Goal: Task Accomplishment & Management: Use online tool/utility

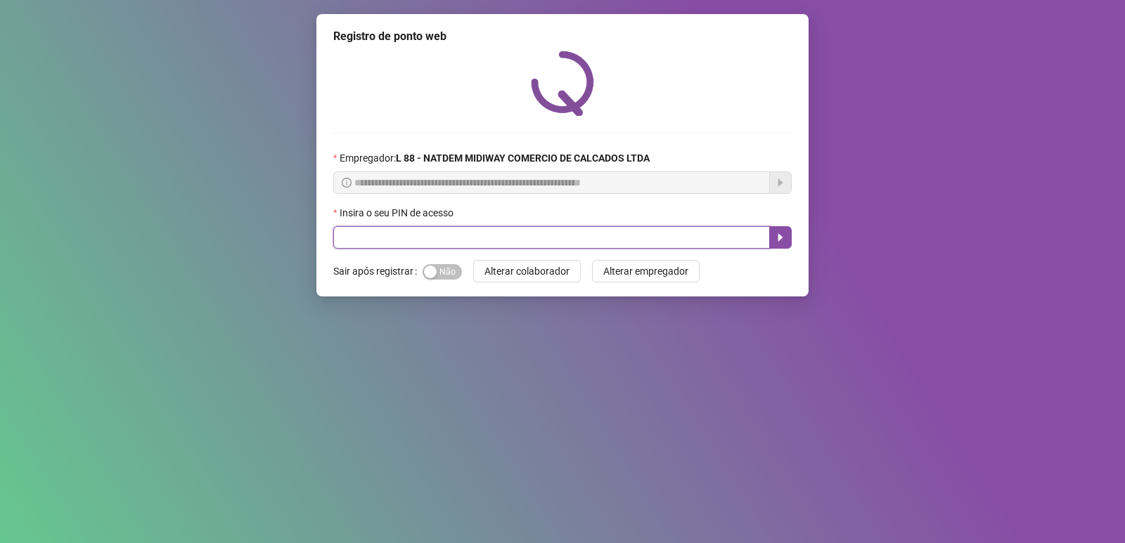
click at [472, 234] on input "text" at bounding box center [551, 237] width 437 height 22
click at [780, 243] on icon "caret-right" at bounding box center [780, 237] width 11 height 11
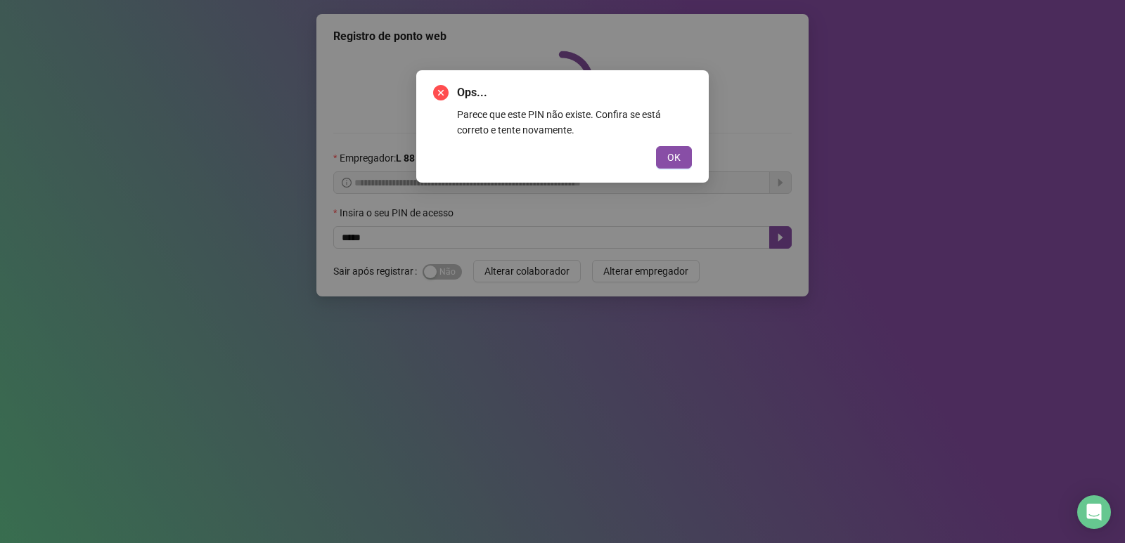
click at [692, 167] on div "Ops... Parece que este PIN não existe. Confira se está correto e tente novament…" at bounding box center [562, 126] width 292 height 112
drag, startPoint x: 659, startPoint y: 162, endPoint x: 676, endPoint y: 165, distance: 17.2
click at [672, 167] on div "OK" at bounding box center [562, 157] width 259 height 22
click at [676, 165] on button "OK" at bounding box center [674, 157] width 36 height 22
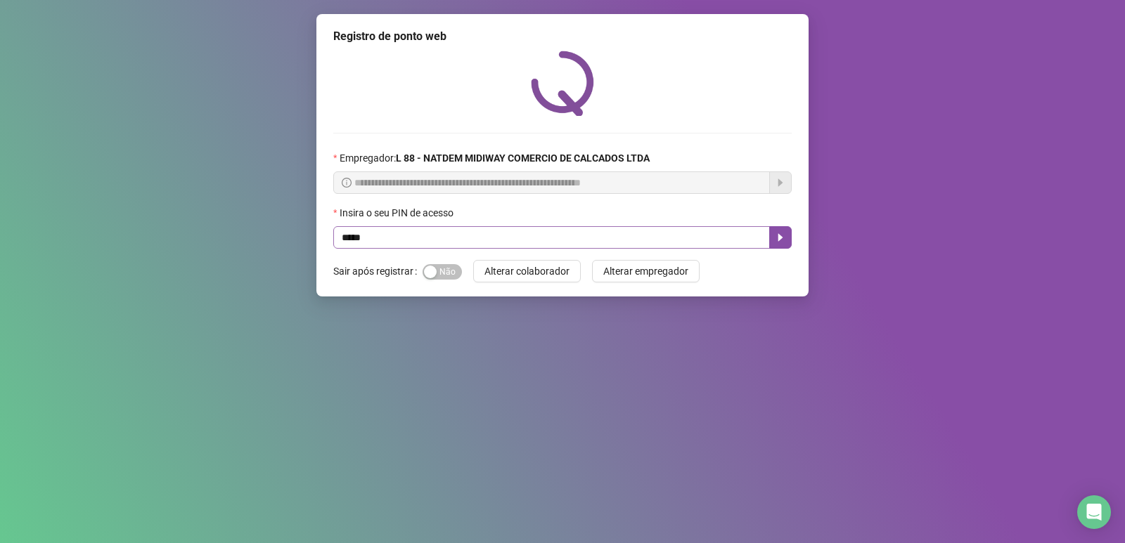
drag, startPoint x: 536, startPoint y: 254, endPoint x: 529, endPoint y: 241, distance: 14.8
click at [535, 253] on div "**********" at bounding box center [562, 155] width 492 height 283
click at [530, 239] on input "*****" at bounding box center [551, 237] width 437 height 22
type input "*****"
click at [431, 273] on div "button" at bounding box center [430, 272] width 13 height 13
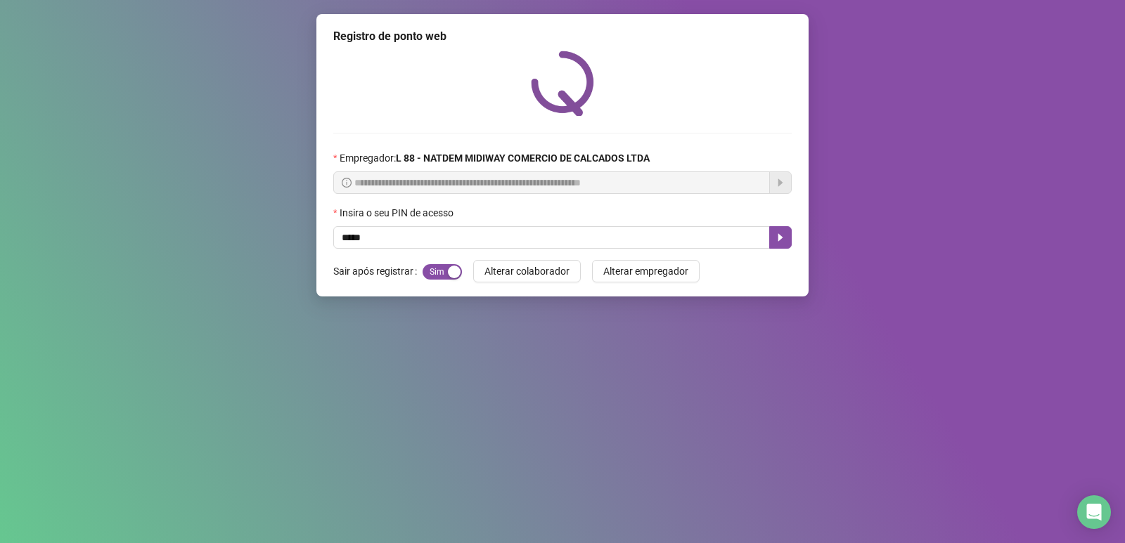
click at [776, 237] on icon "caret-right" at bounding box center [780, 237] width 11 height 11
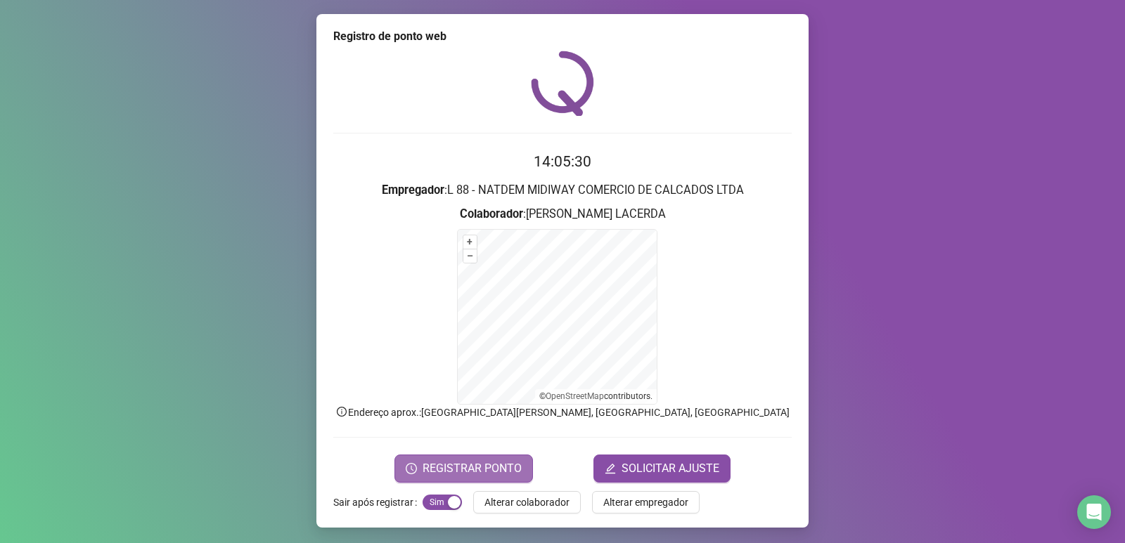
click at [453, 468] on span "REGISTRAR PONTO" at bounding box center [472, 468] width 99 height 17
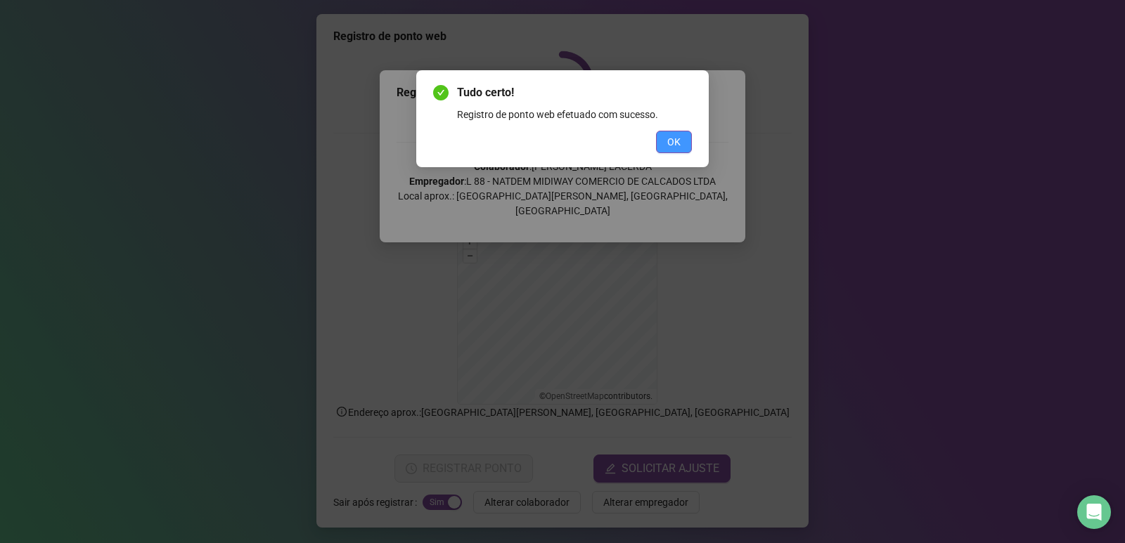
click at [682, 138] on button "OK" at bounding box center [674, 142] width 36 height 22
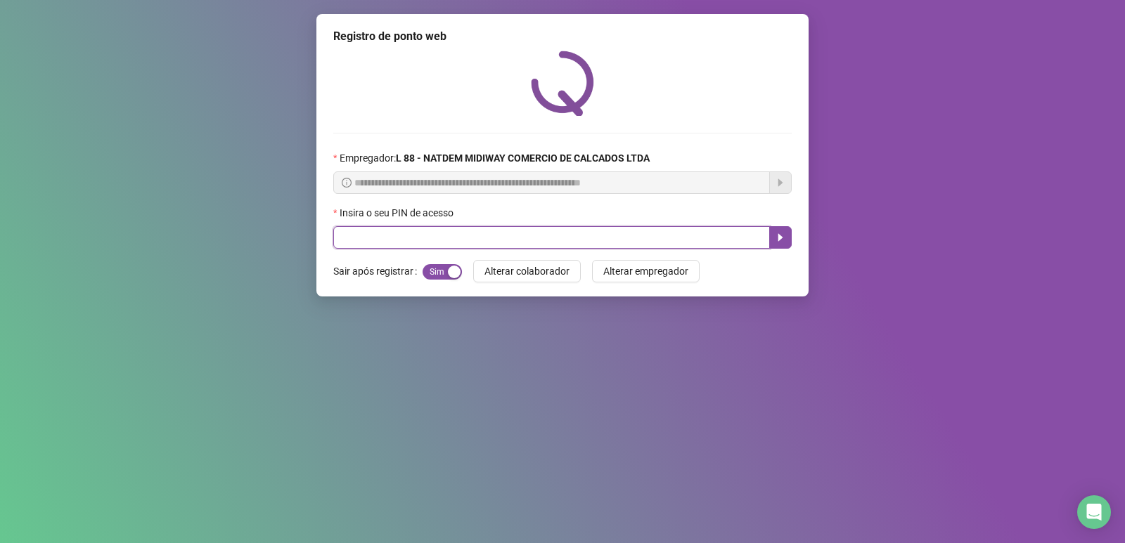
drag, startPoint x: 554, startPoint y: 235, endPoint x: 566, endPoint y: 226, distance: 14.6
click at [565, 228] on input "text" at bounding box center [551, 237] width 437 height 22
type input "*"
type input "*****"
click at [780, 235] on icon "caret-right" at bounding box center [780, 237] width 11 height 11
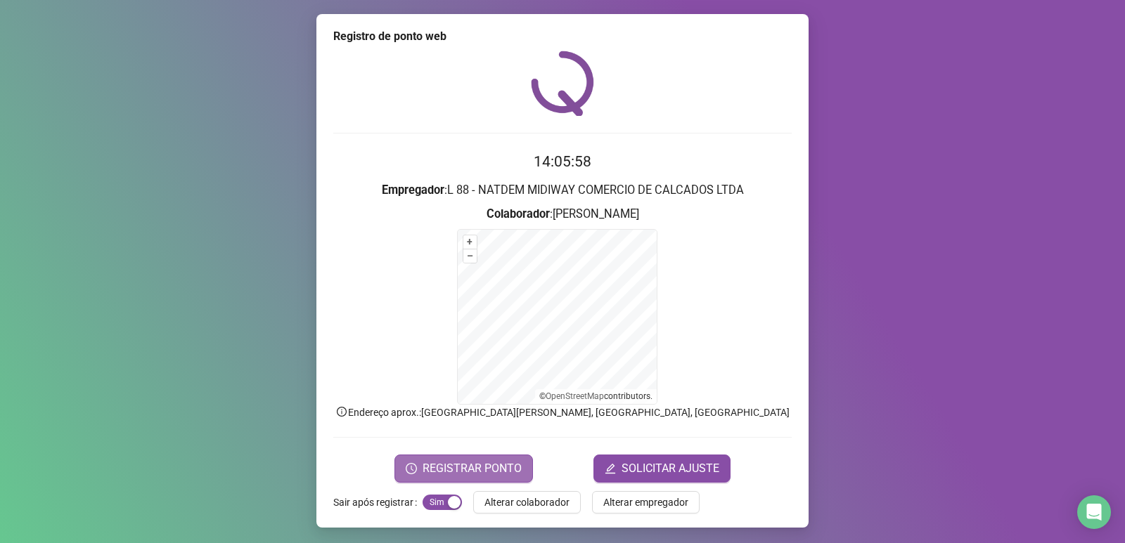
click at [470, 470] on span "REGISTRAR PONTO" at bounding box center [472, 468] width 99 height 17
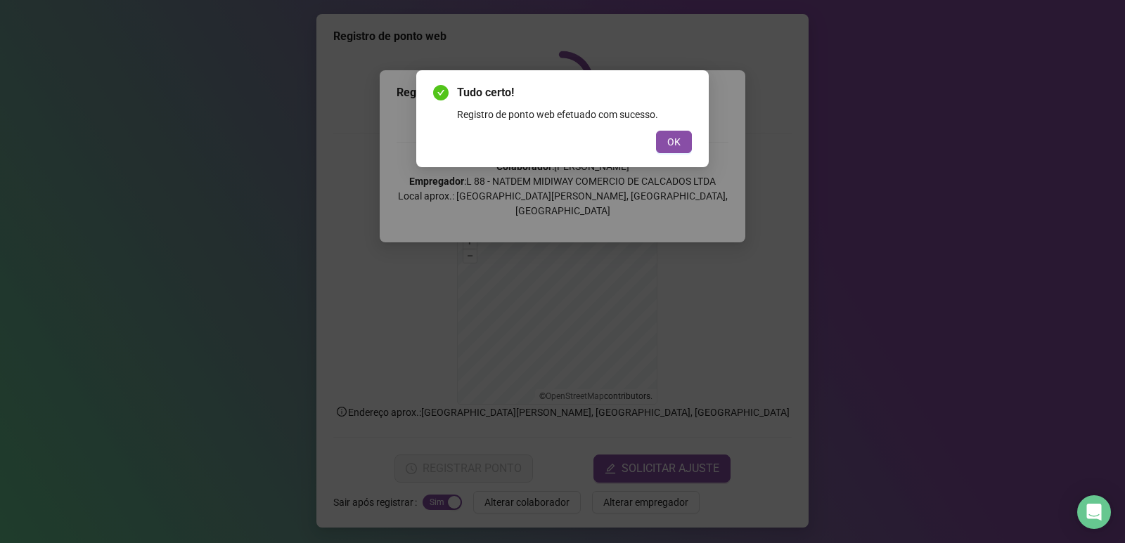
click at [679, 130] on div "Tudo certo! Registro de ponto web efetuado com sucesso. OK" at bounding box center [562, 118] width 259 height 69
click at [685, 138] on button "OK" at bounding box center [674, 142] width 36 height 22
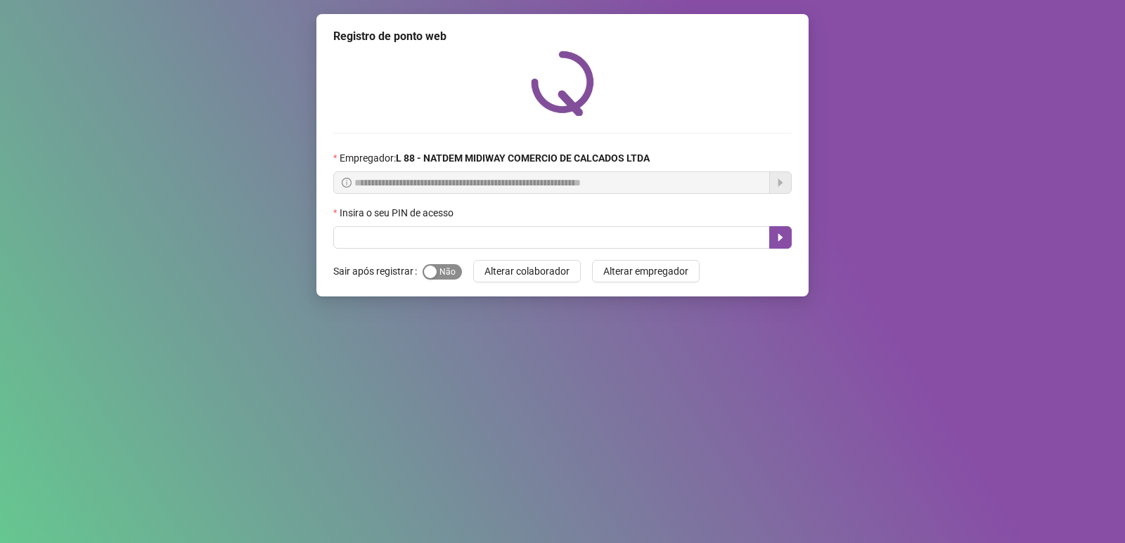
click at [447, 273] on span "Sim Não" at bounding box center [442, 271] width 39 height 15
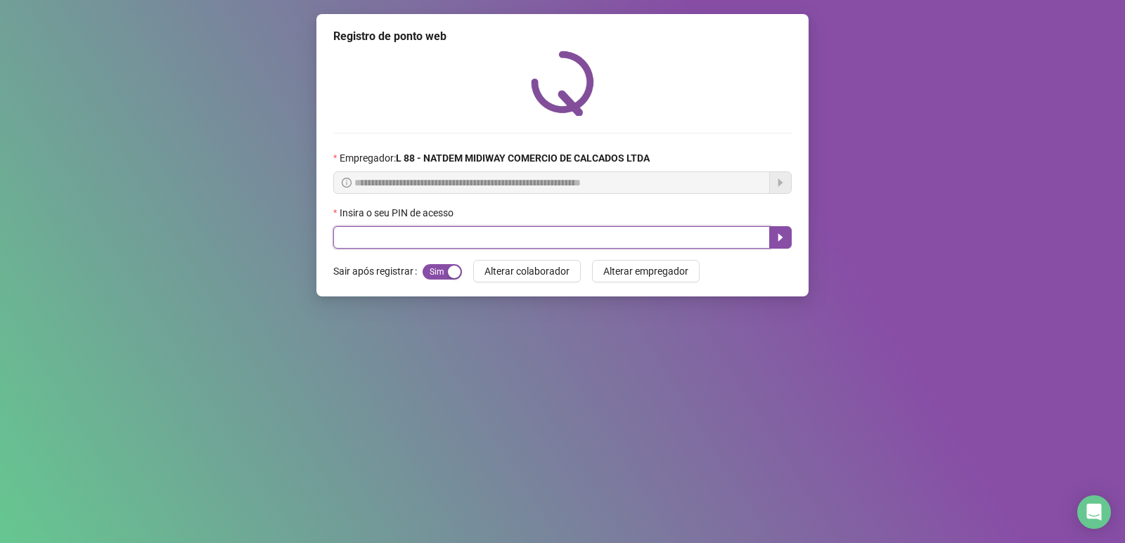
click at [409, 233] on input "text" at bounding box center [551, 237] width 437 height 22
type input "*****"
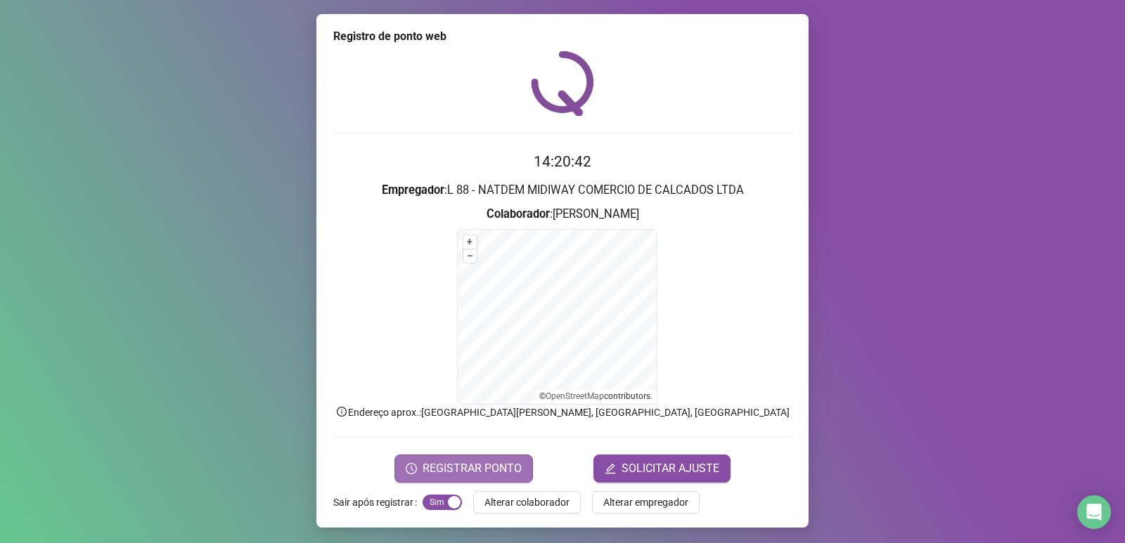
click at [501, 468] on span "REGISTRAR PONTO" at bounding box center [472, 468] width 99 height 17
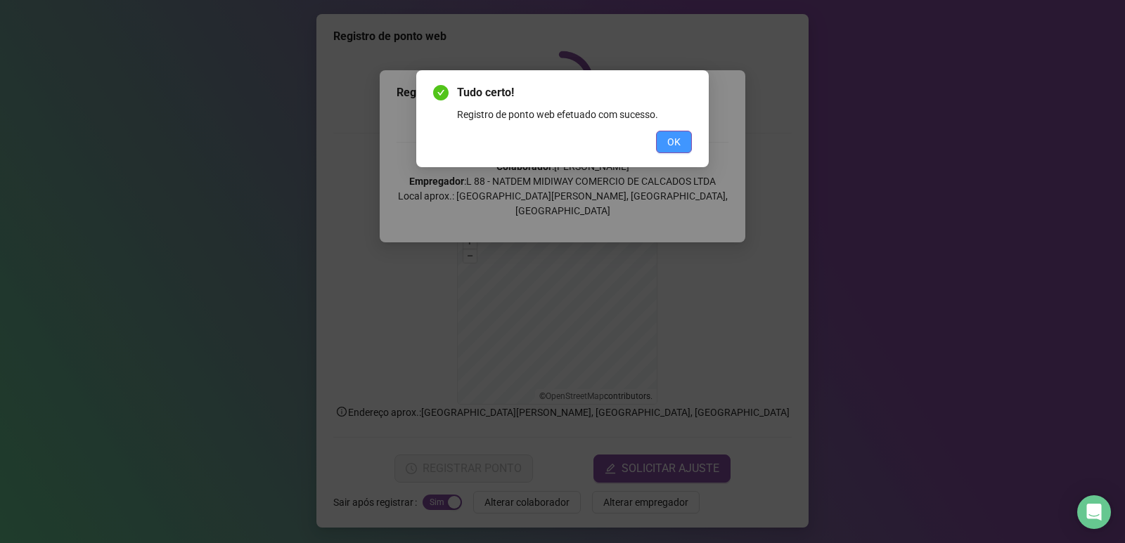
click at [691, 138] on button "OK" at bounding box center [674, 142] width 36 height 22
